Goal: Task Accomplishment & Management: Use online tool/utility

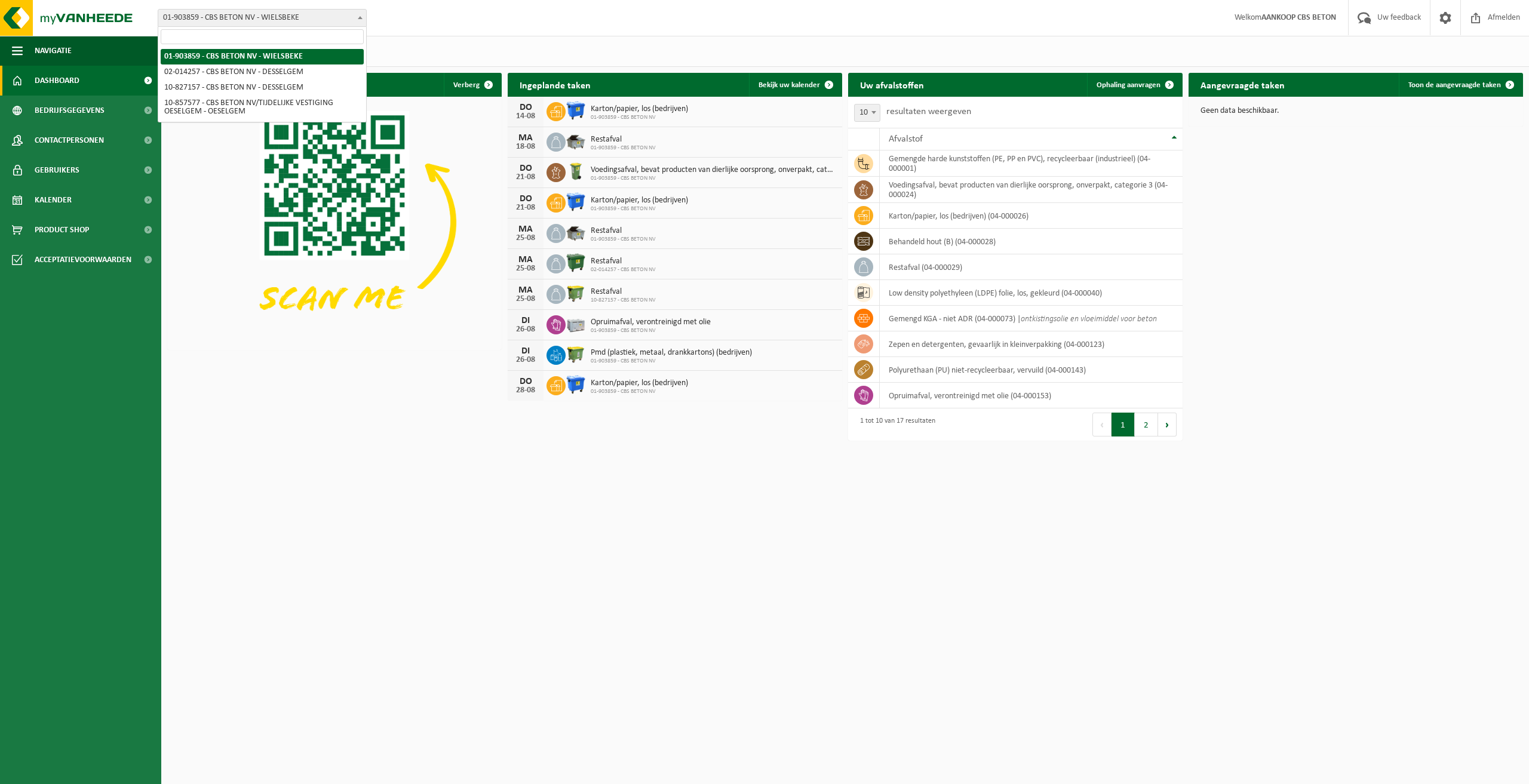
click at [360, 16] on b at bounding box center [360, 18] width 5 height 3
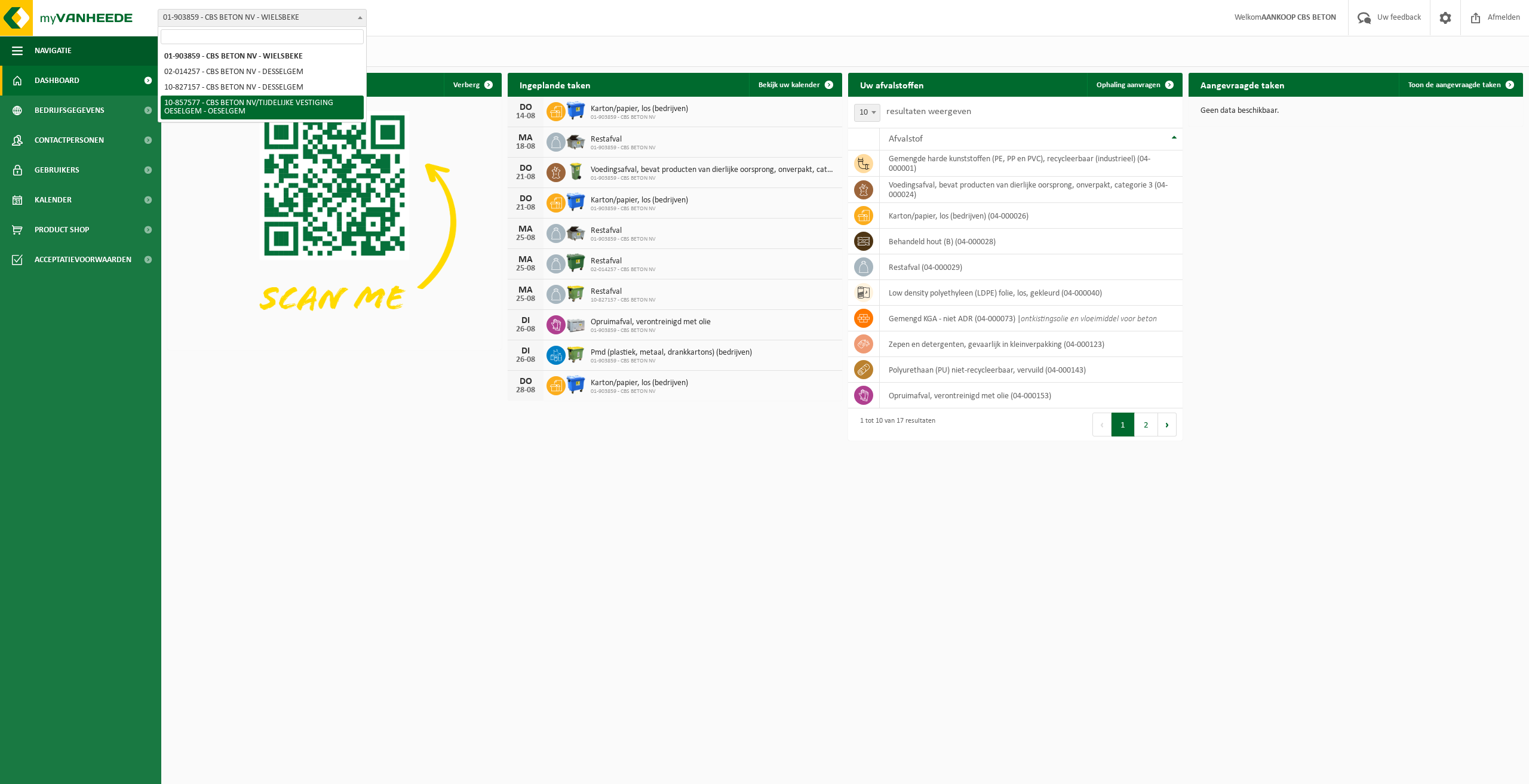
select select "99002"
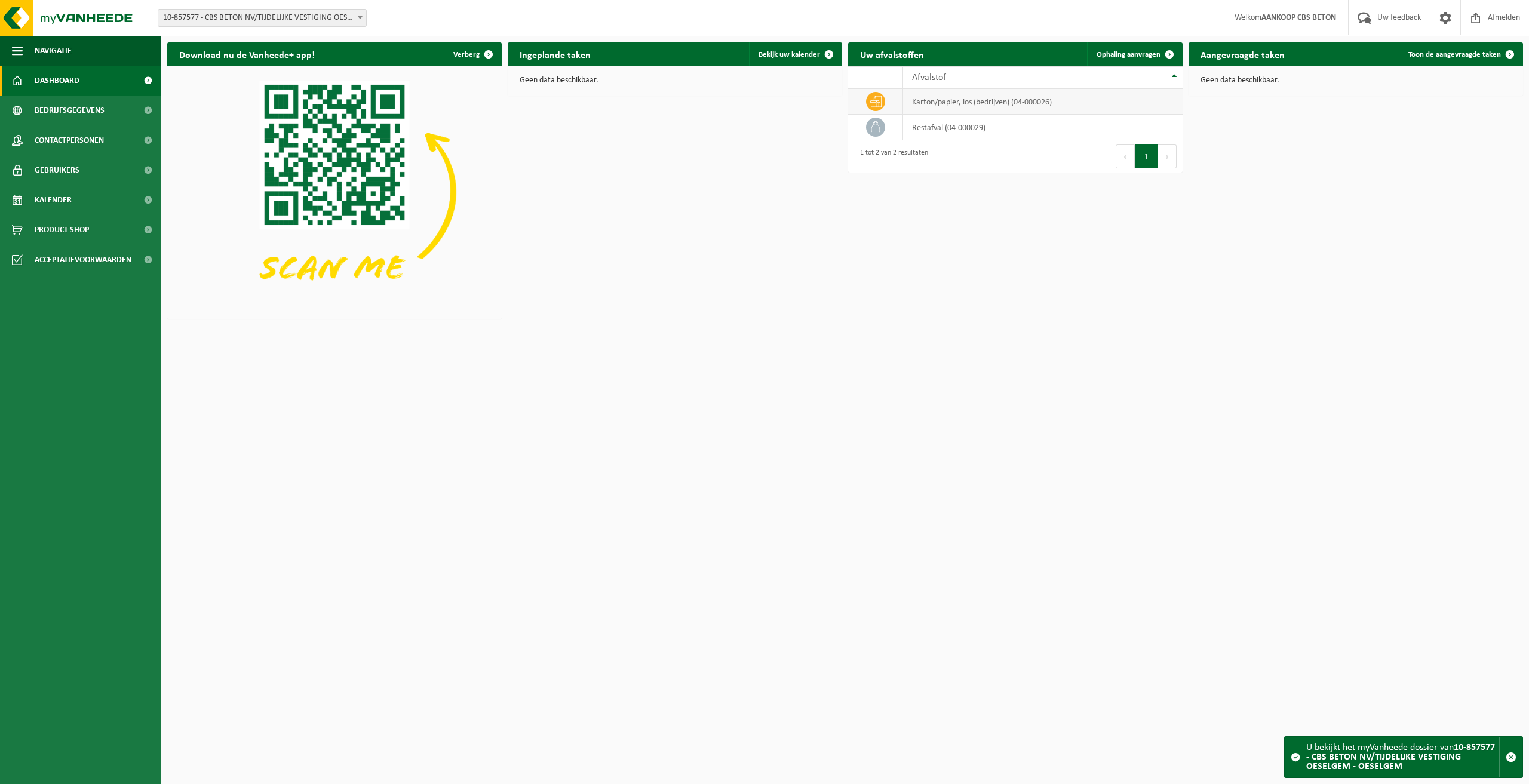
click at [955, 103] on td "karton/papier, los (bedrijven) (04-000026)" at bounding box center [1043, 102] width 280 height 26
click at [54, 203] on span "Kalender" at bounding box center [54, 200] width 37 height 30
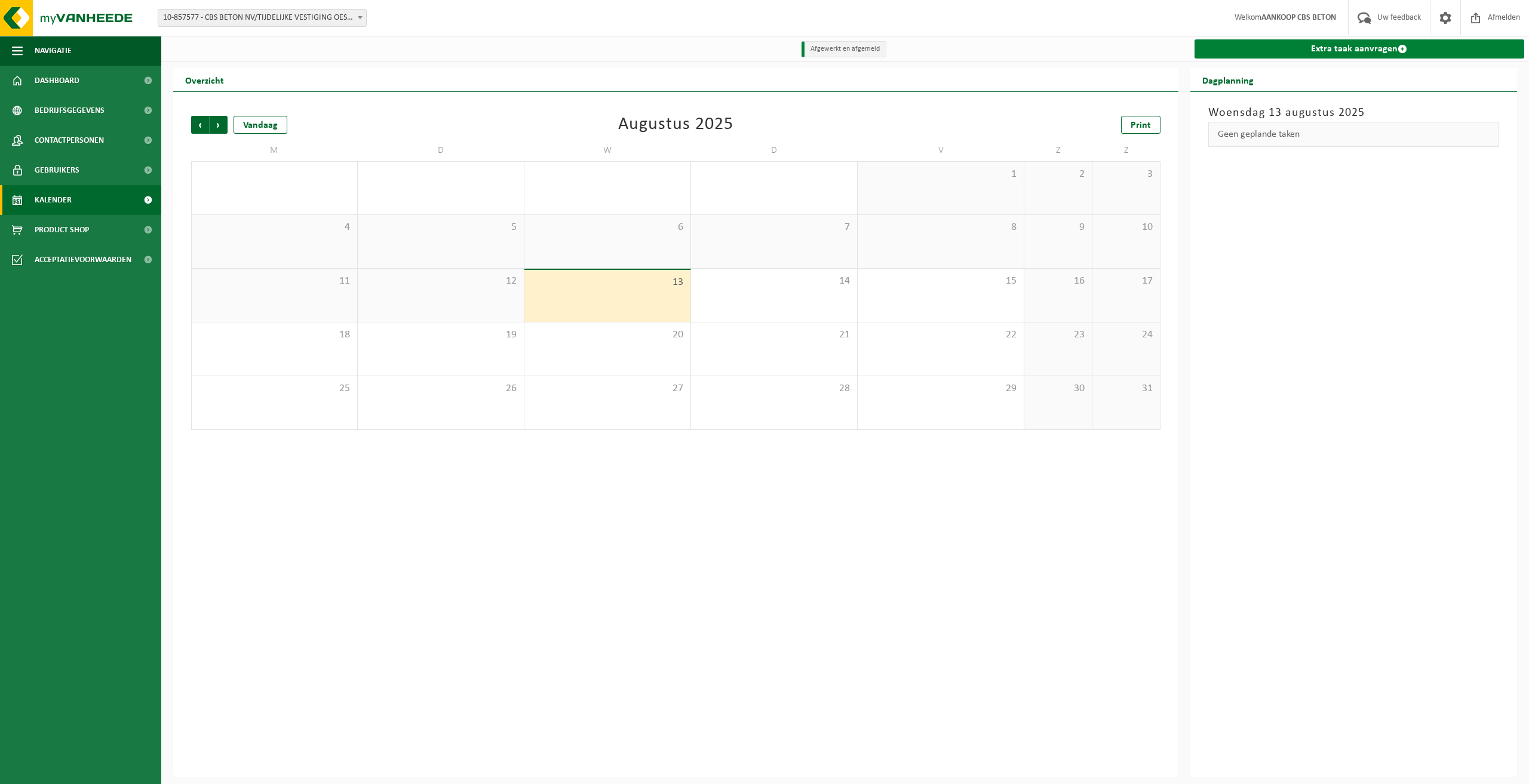
click at [1372, 52] on link "Extra taak aanvragen" at bounding box center [1360, 49] width 330 height 19
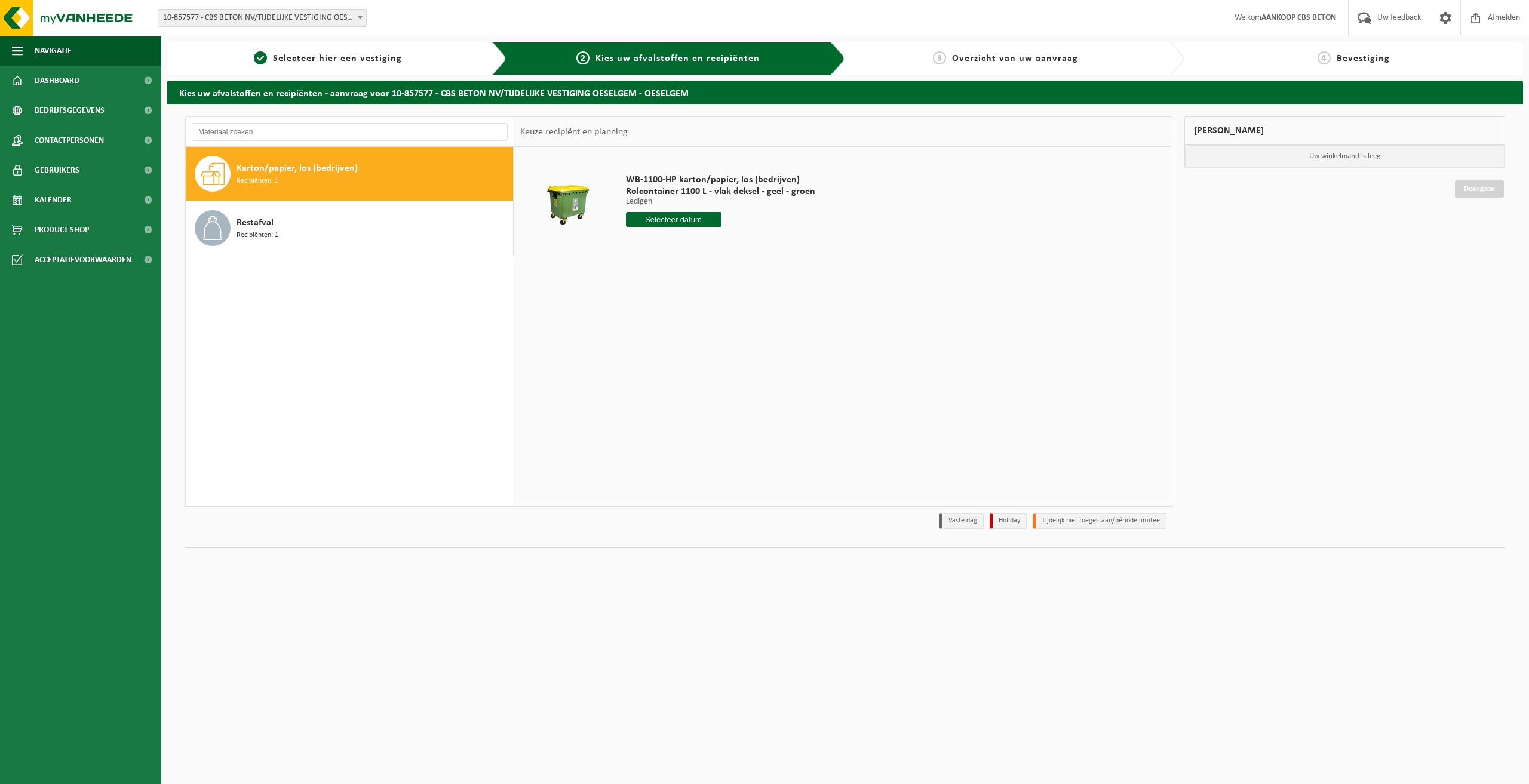
click at [342, 183] on div "Karton/papier, los (bedrijven) Recipiënten: 1" at bounding box center [373, 173] width 273 height 36
click at [681, 221] on input "text" at bounding box center [673, 219] width 95 height 15
click at [680, 325] on div "28 29 30 31 1 2 3 4 5 6 7 8 9 10 11 12 13 14 15 16 17 18 19 20 21 22 23 24 25 2…" at bounding box center [700, 325] width 147 height 96
click at [720, 345] on div "22" at bounding box center [721, 344] width 21 height 19
type input "Van [DATE]"
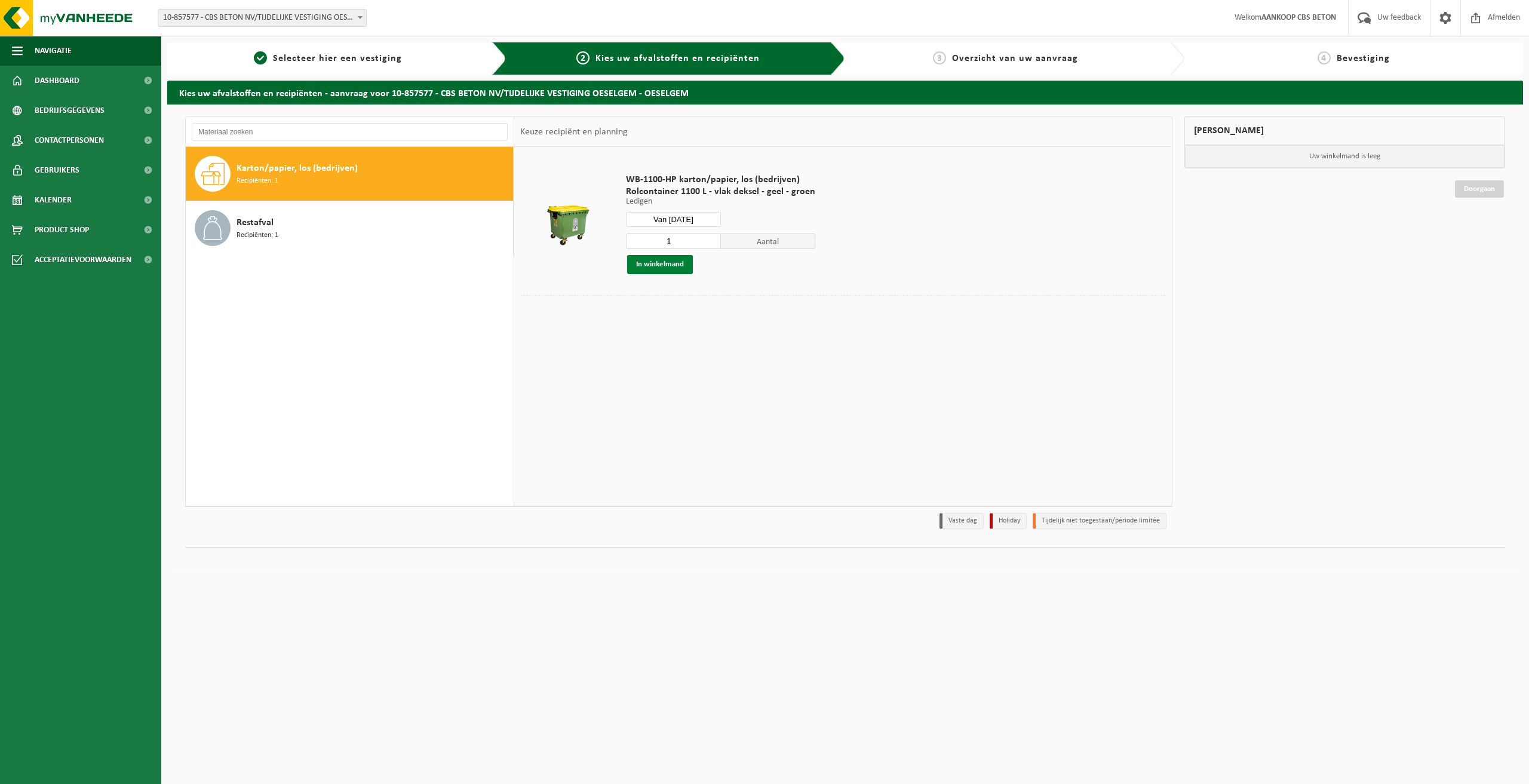
click at [661, 266] on button "In winkelmand" at bounding box center [660, 264] width 66 height 19
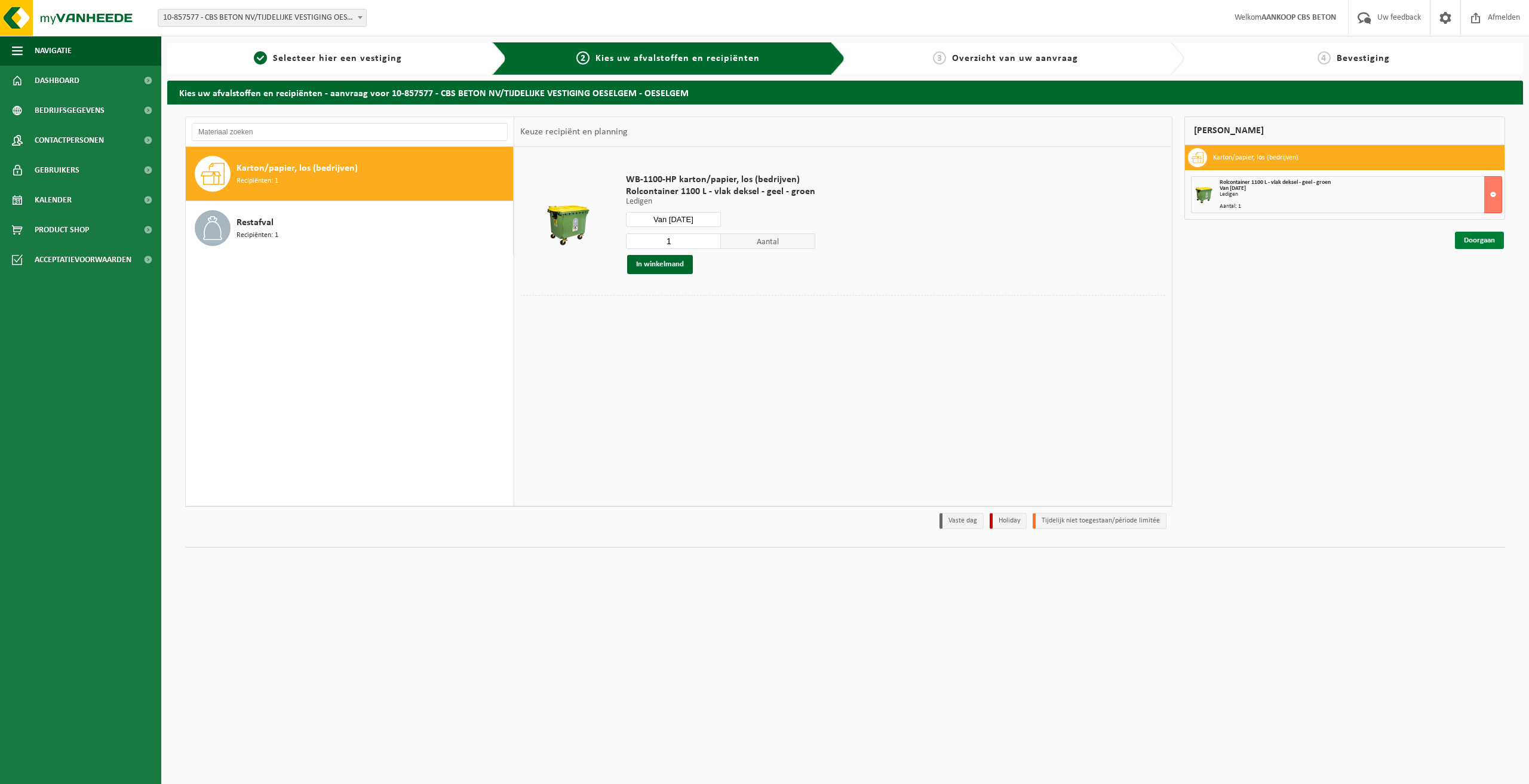
click at [1475, 242] on link "Doorgaan" at bounding box center [1479, 240] width 49 height 17
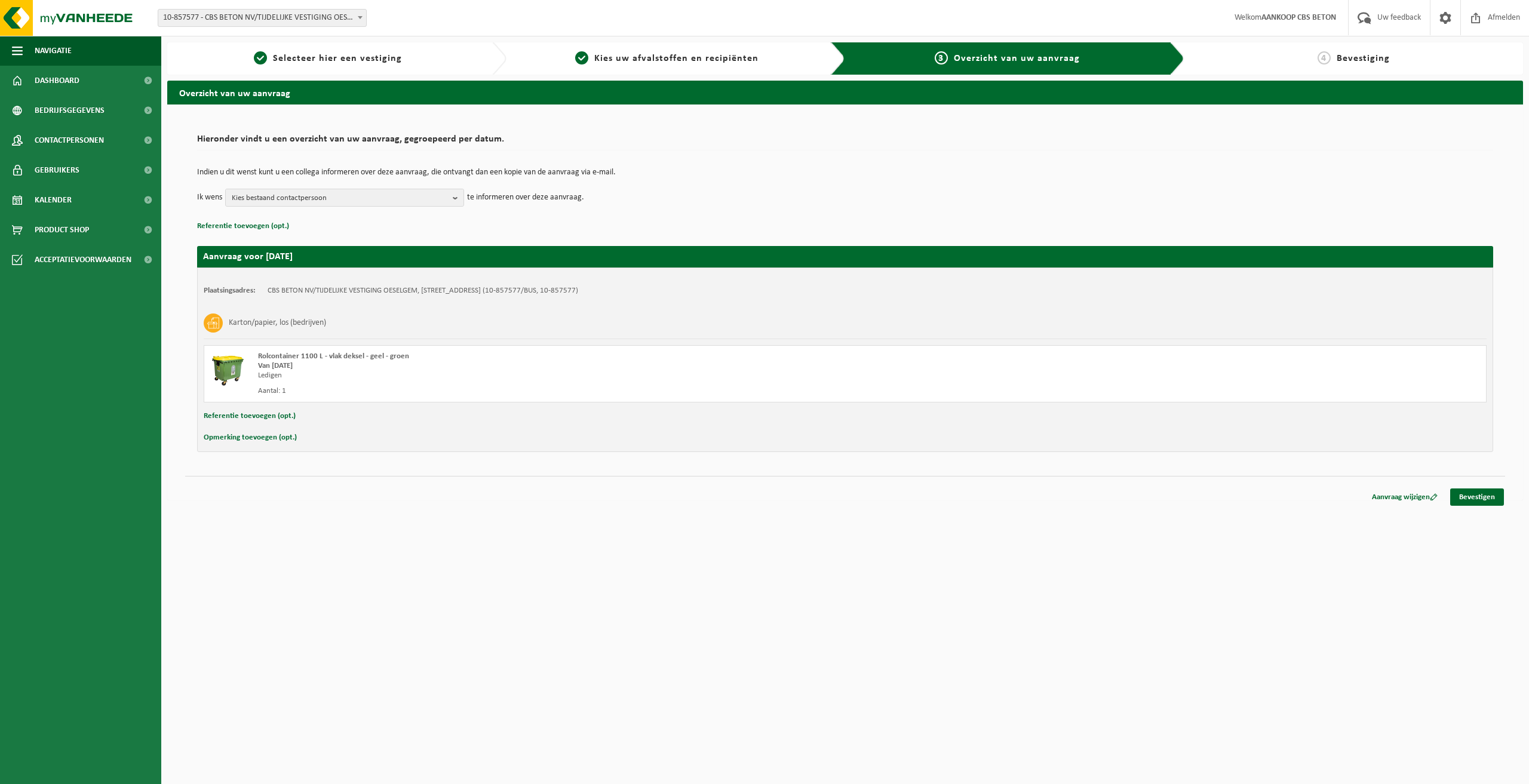
click at [917, 599] on html "Vestiging: 01-903859 - CBS BETON NV - WIELSBEKE 02-014257 - CBS BETON NV - DESS…" at bounding box center [764, 392] width 1529 height 784
click at [1467, 497] on link "Bevestigen" at bounding box center [1477, 497] width 54 height 17
